Goal: Task Accomplishment & Management: Manage account settings

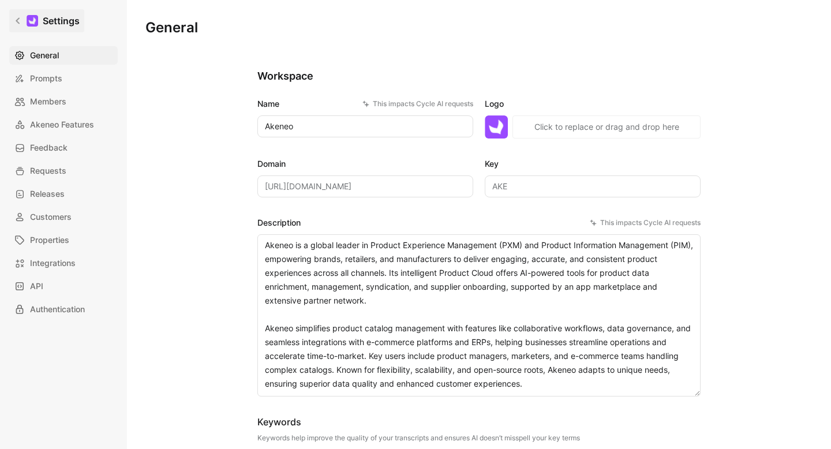
click at [10, 19] on link "Settings" at bounding box center [46, 20] width 75 height 23
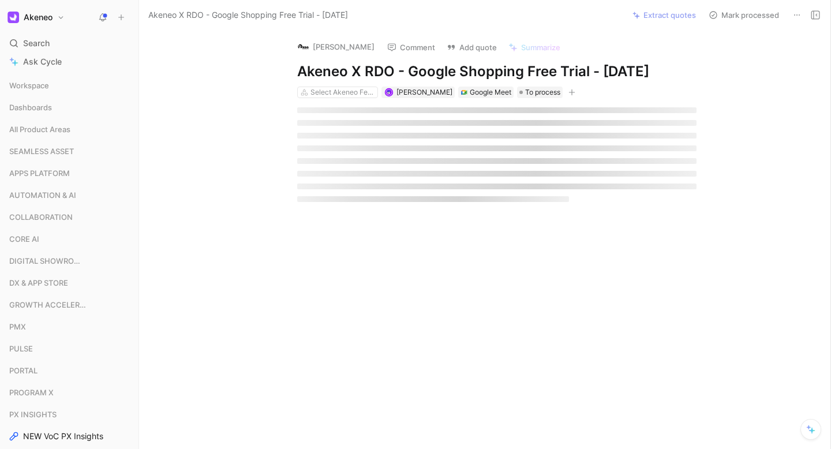
click at [59, 18] on button "Akeneo" at bounding box center [36, 17] width 63 height 16
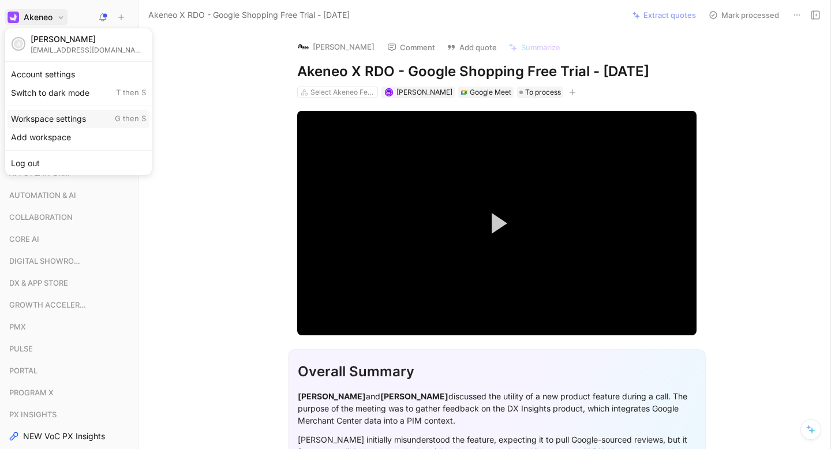
click at [118, 118] on span "G then S" at bounding box center [130, 119] width 31 height 10
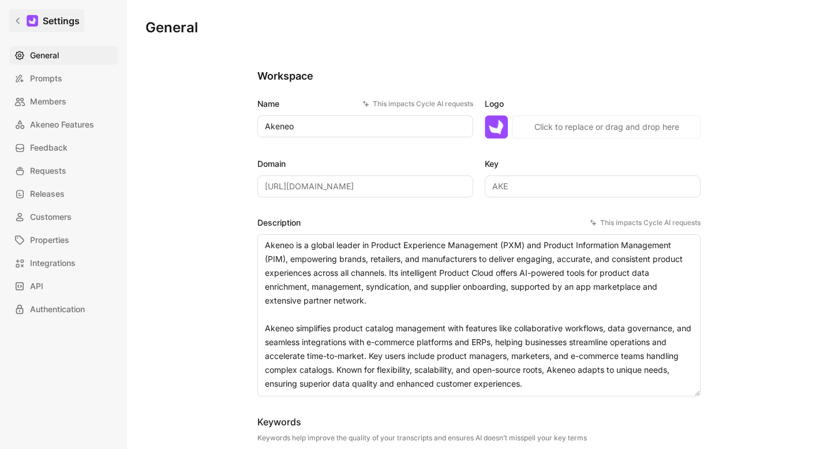
click at [24, 21] on link "Settings" at bounding box center [46, 20] width 75 height 23
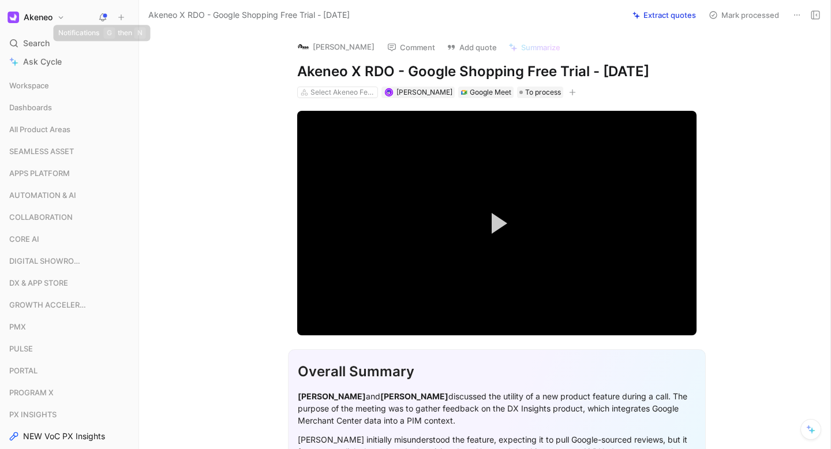
click at [118, 13] on icon at bounding box center [121, 17] width 8 height 8
click at [103, 16] on icon at bounding box center [102, 17] width 9 height 9
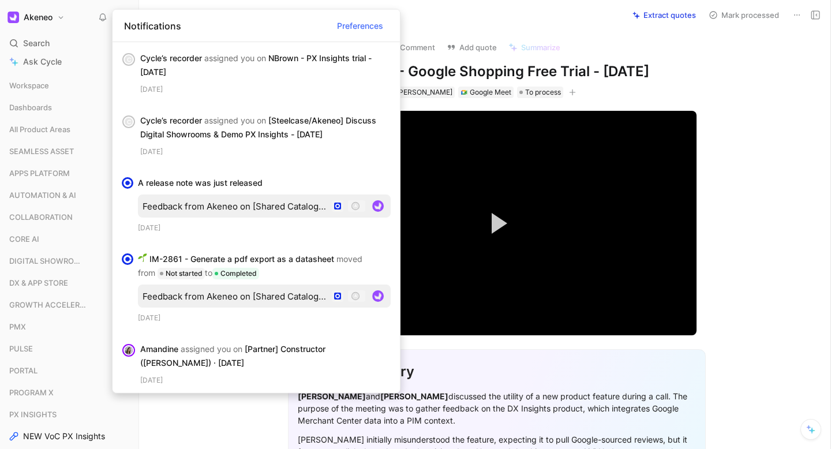
click at [45, 17] on h1 "Akeneo" at bounding box center [38, 17] width 29 height 10
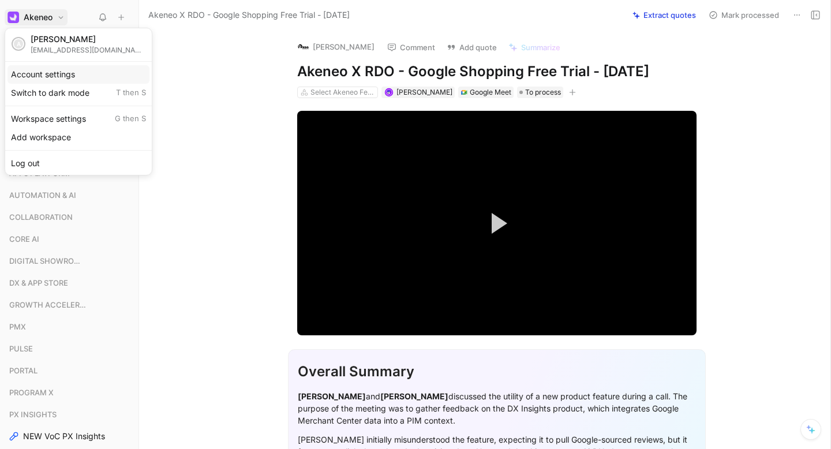
click at [50, 76] on div "Account settings" at bounding box center [79, 74] width 142 height 18
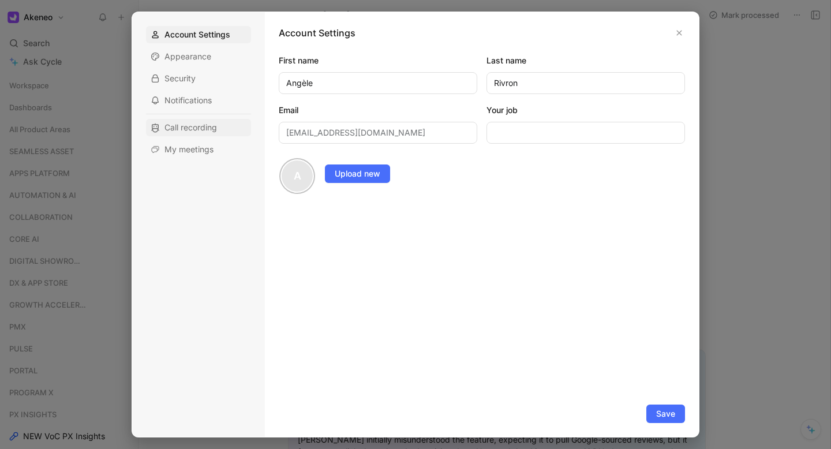
click at [203, 134] on div "Call recording" at bounding box center [198, 127] width 105 height 17
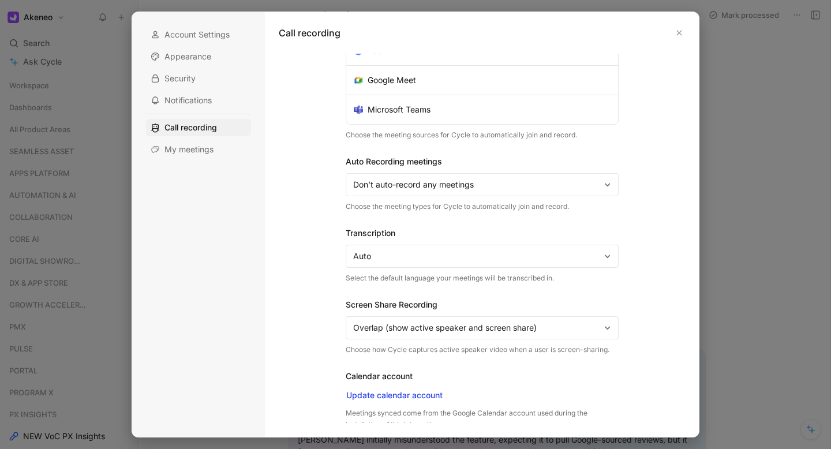
scroll to position [73, 0]
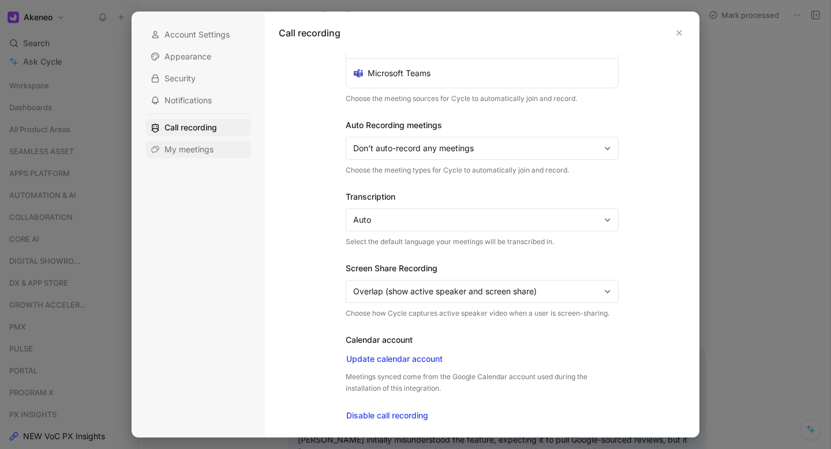
click at [189, 155] on div "My meetings" at bounding box center [198, 149] width 105 height 17
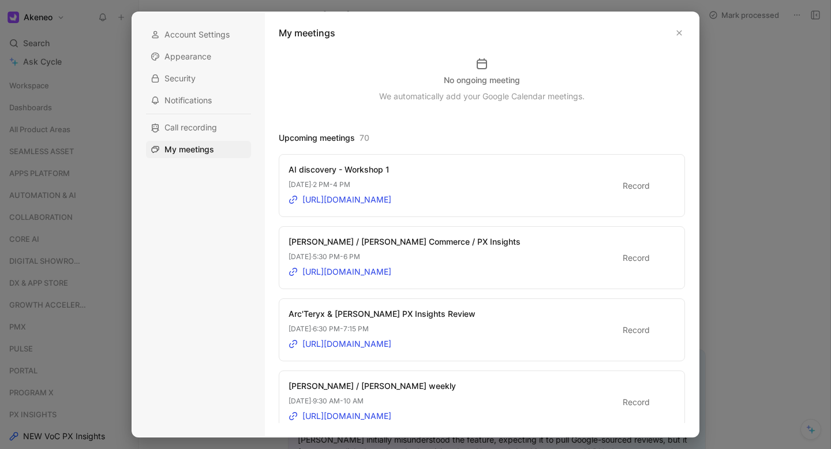
click at [656, 329] on div at bounding box center [660, 330] width 8 height 8
click at [0, 0] on input "Record" at bounding box center [0, 0] width 0 height 0
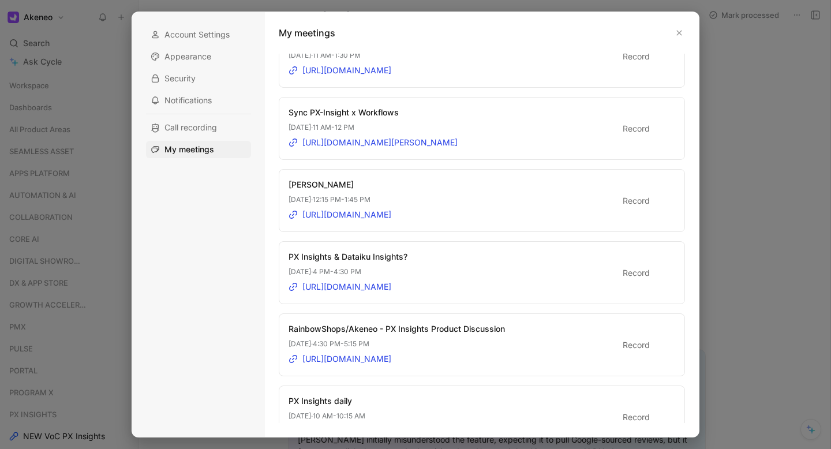
scroll to position [636, 0]
click at [656, 341] on div at bounding box center [660, 345] width 8 height 8
click at [0, 0] on input "Record" at bounding box center [0, 0] width 0 height 0
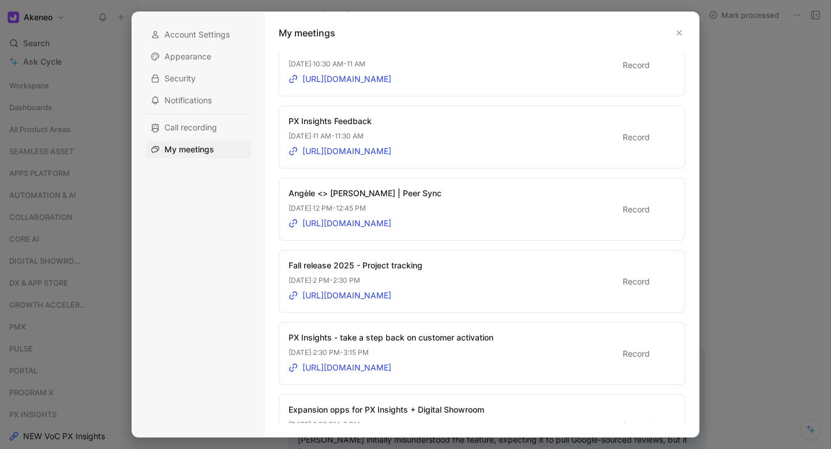
scroll to position [1143, 0]
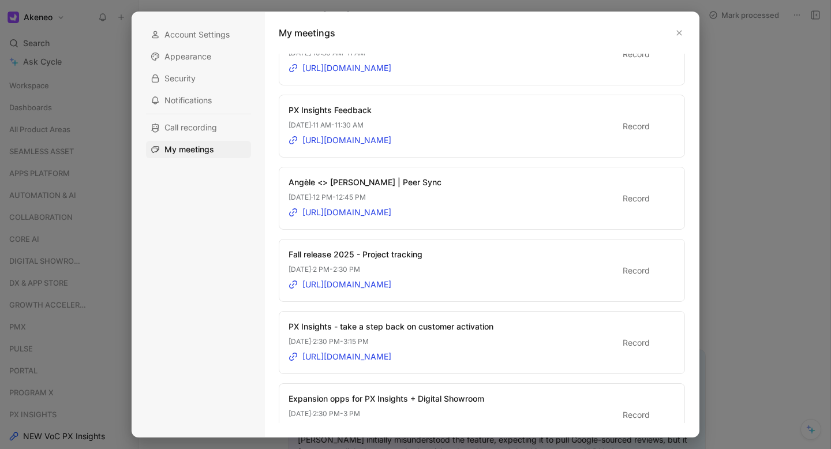
click at [658, 129] on div at bounding box center [663, 126] width 16 height 10
click at [0, 0] on input "Record" at bounding box center [0, 0] width 0 height 0
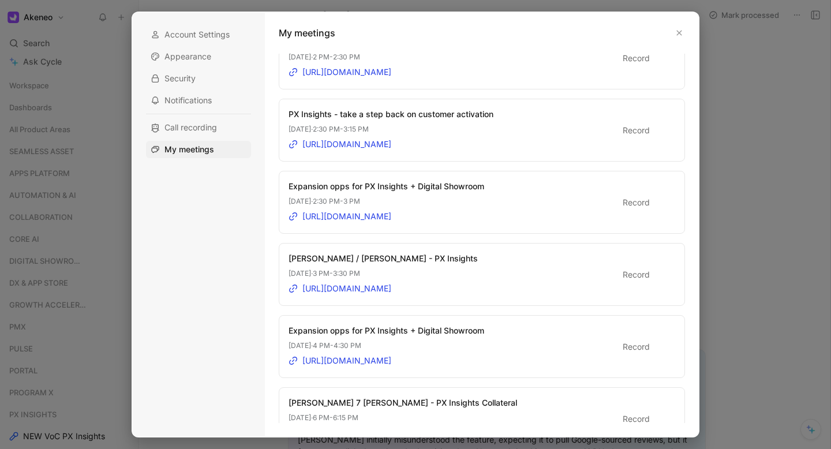
scroll to position [1374, 0]
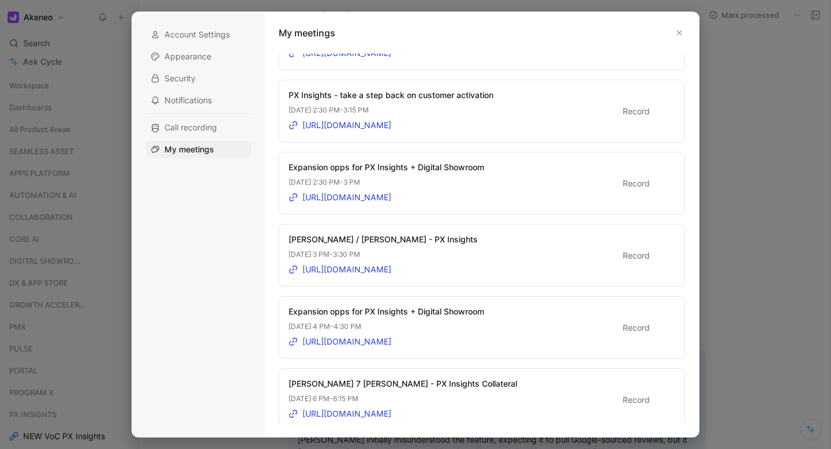
click at [767, 223] on div at bounding box center [415, 224] width 831 height 449
